Goal: Task Accomplishment & Management: Manage account settings

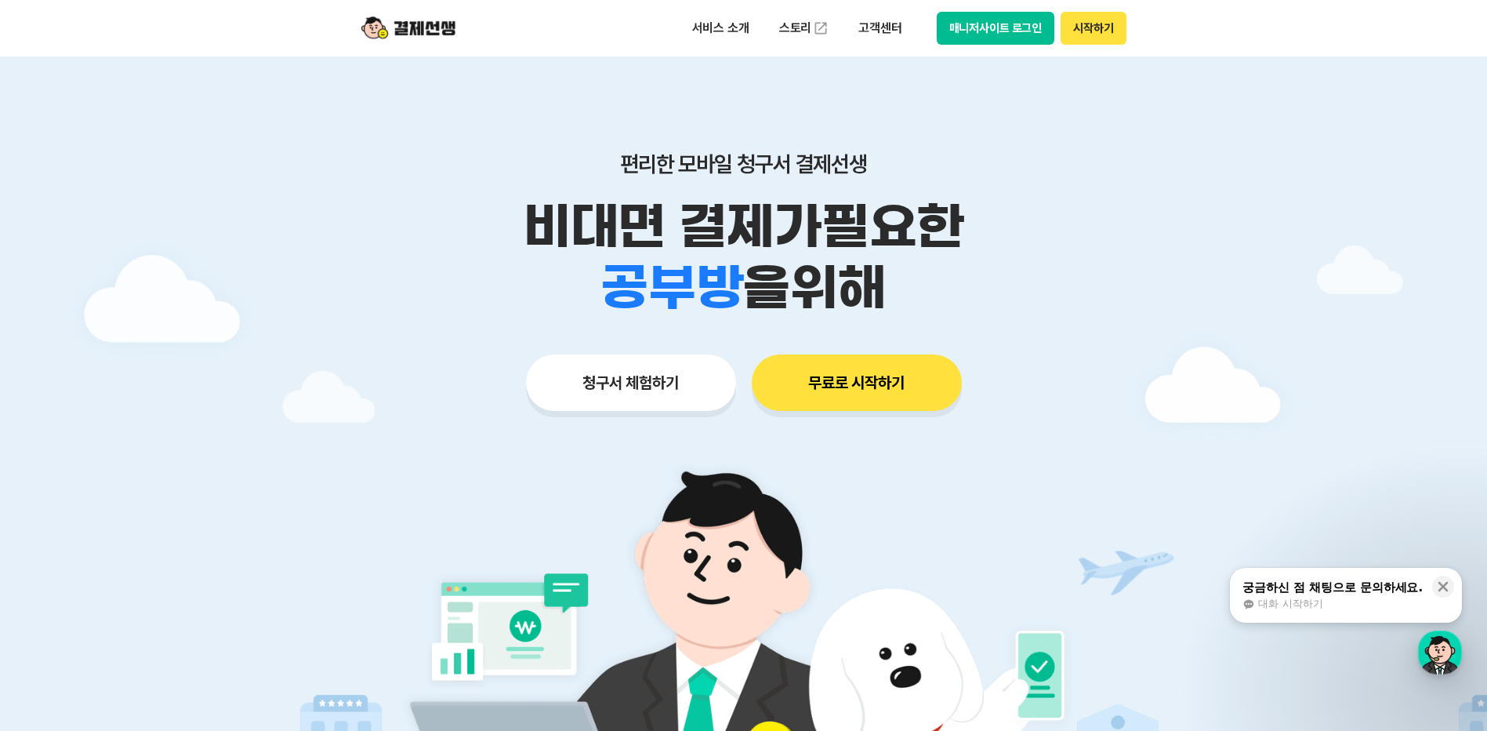
click at [969, 30] on button "매니저사이트 로그인" at bounding box center [996, 28] width 118 height 33
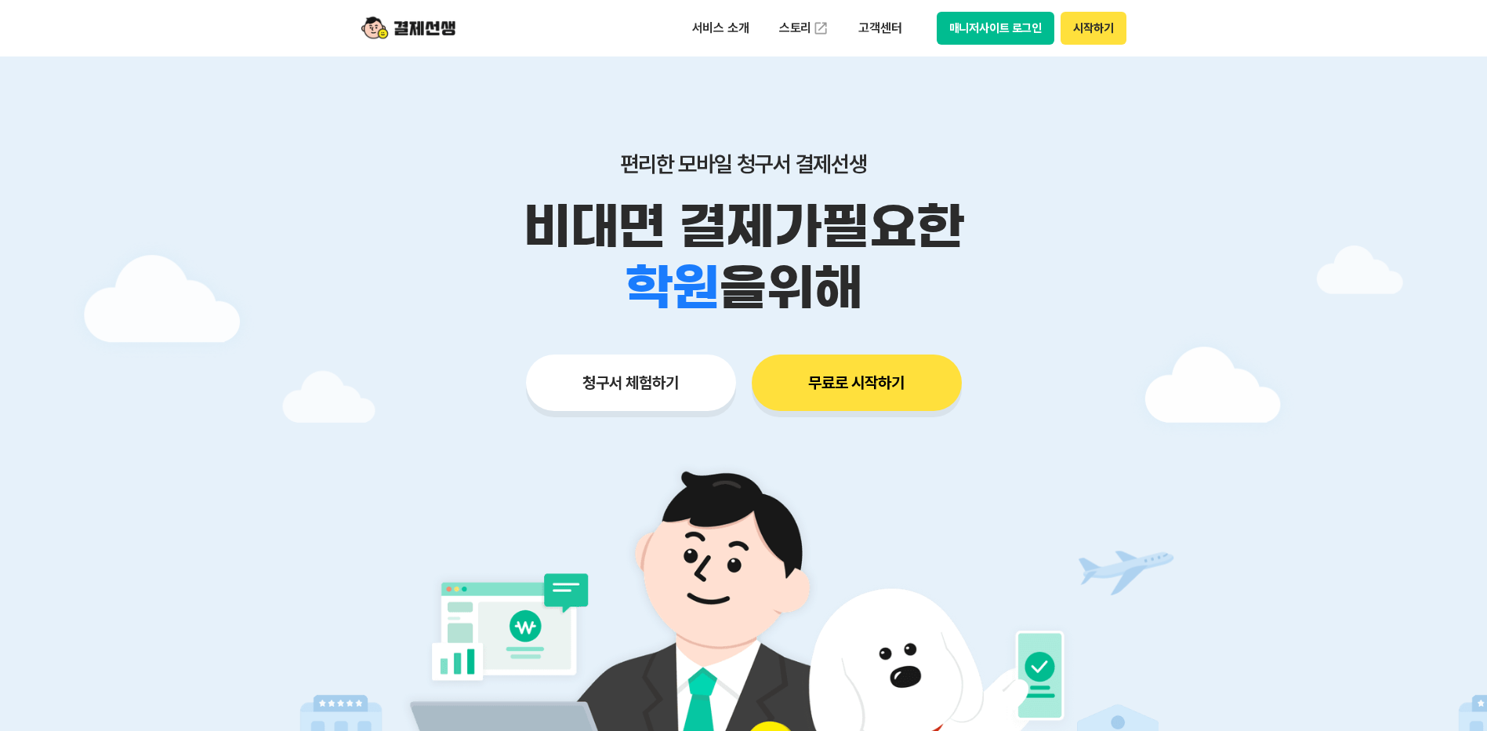
drag, startPoint x: 0, startPoint y: 0, endPoint x: 1006, endPoint y: 32, distance: 1006.4
click at [997, 45] on div "서비스 소개 스토리 고객센터 매니저사이트 로그인 시작하기" at bounding box center [744, 28] width 803 height 56
click at [1007, 31] on button "매니저사이트 로그인" at bounding box center [996, 28] width 118 height 33
